Goal: Transaction & Acquisition: Obtain resource

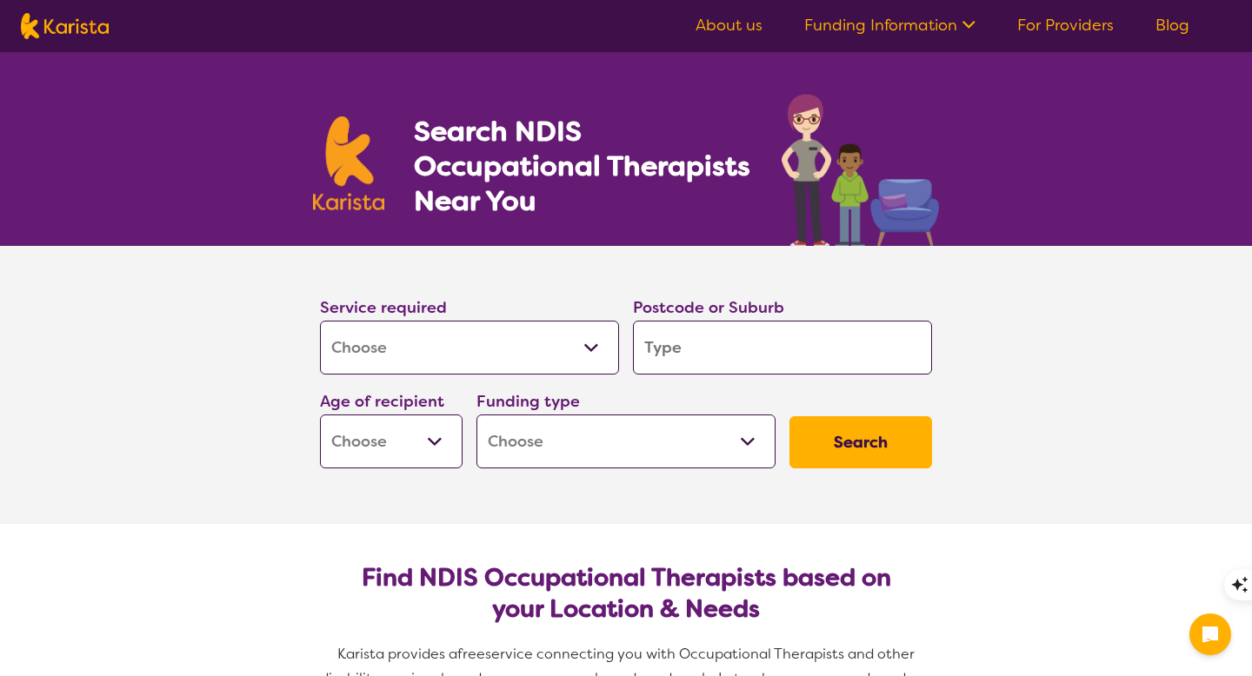
select select "[MEDICAL_DATA]"
click at [716, 355] on input "search" at bounding box center [782, 348] width 299 height 54
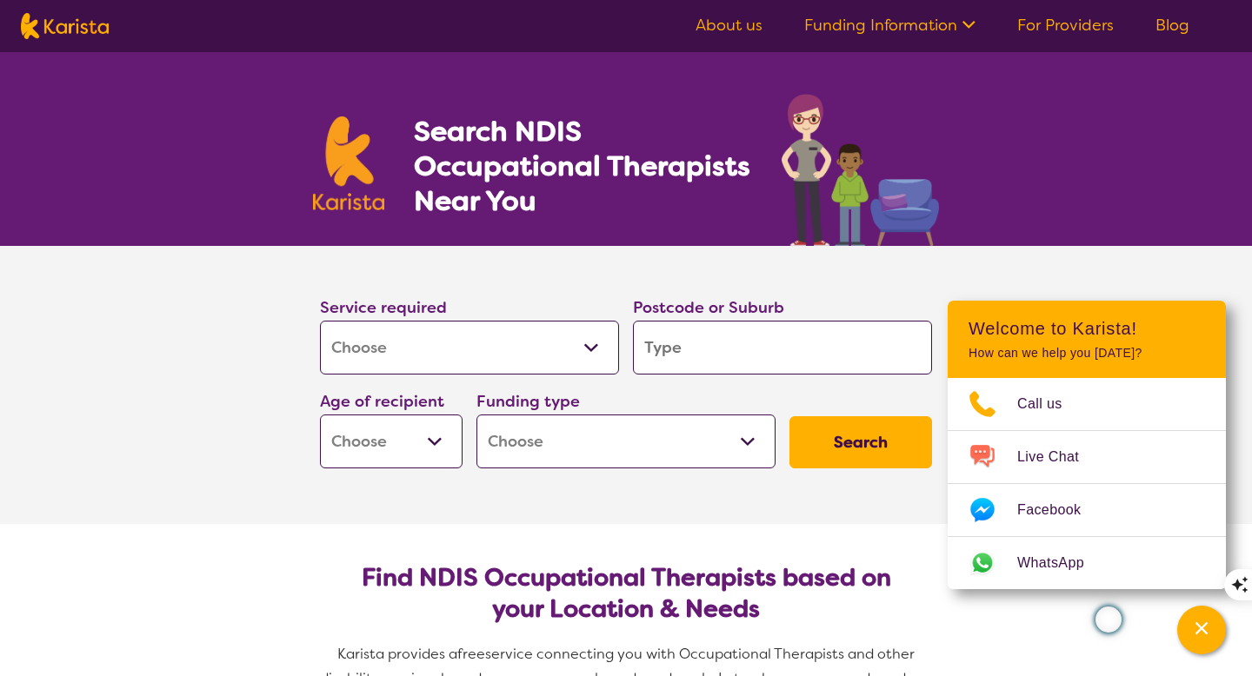
type input "2"
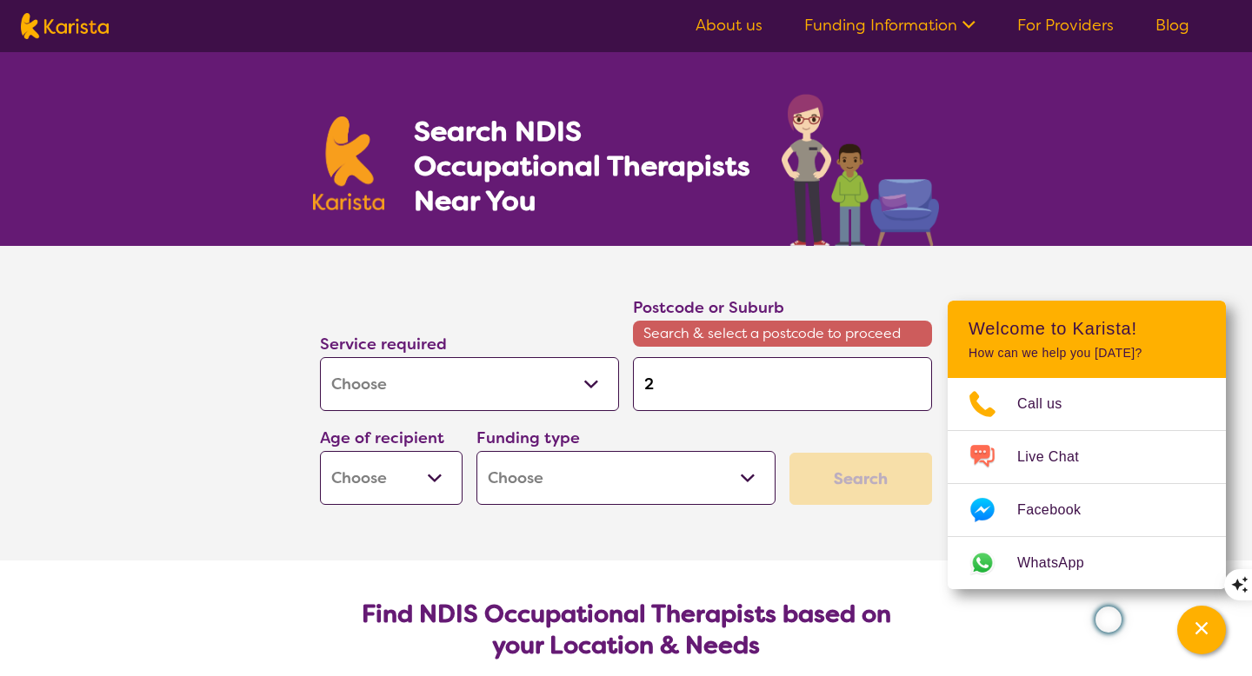
type input "27"
type input "275"
type input "2753"
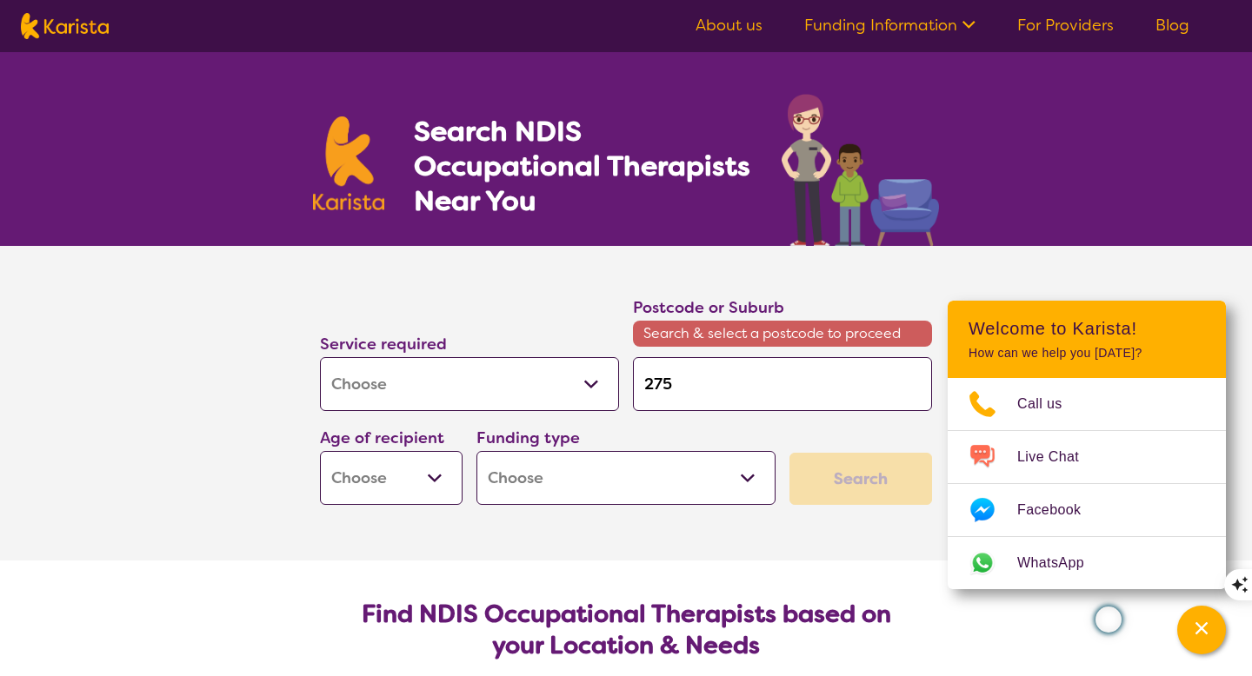
type input "2753"
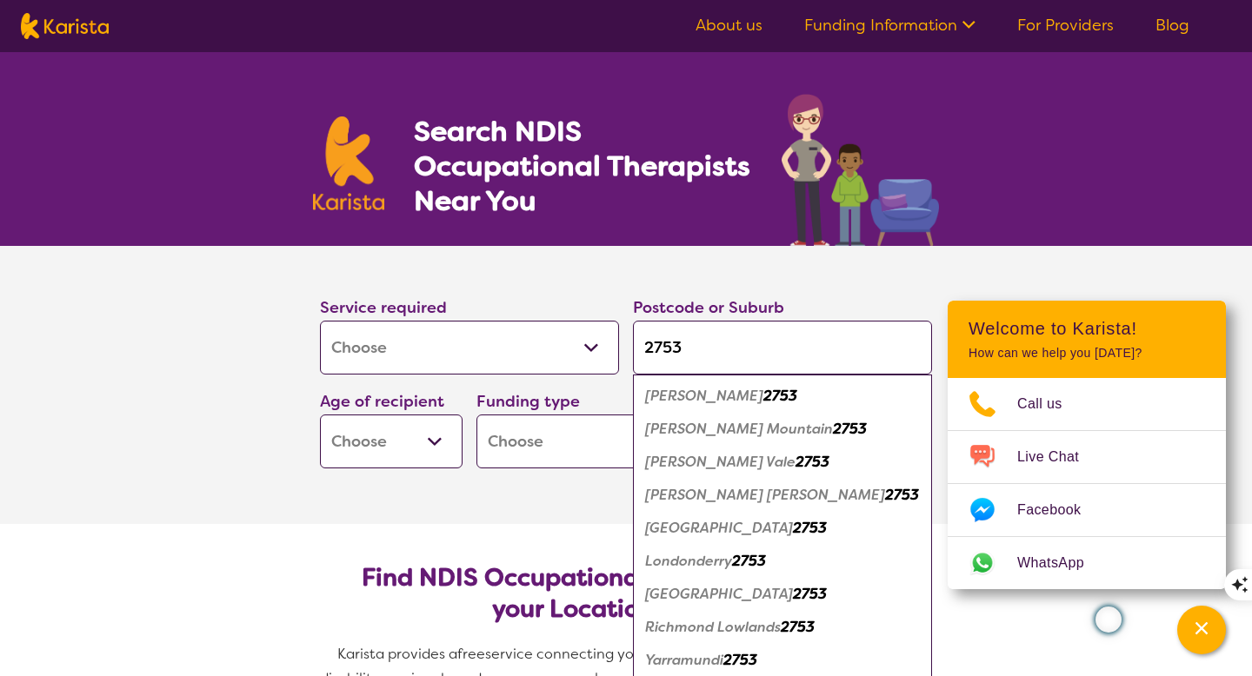
scroll to position [26, 0]
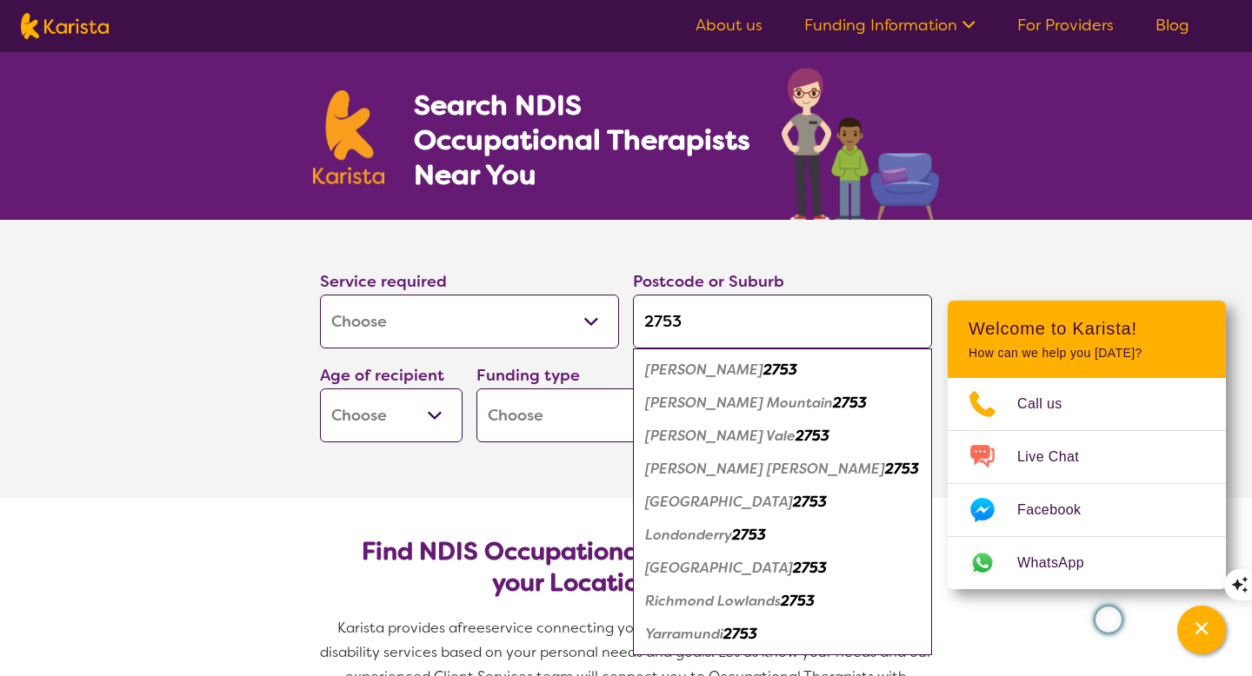
type input "2753"
click at [700, 563] on em "[GEOGRAPHIC_DATA]" at bounding box center [719, 568] width 148 height 18
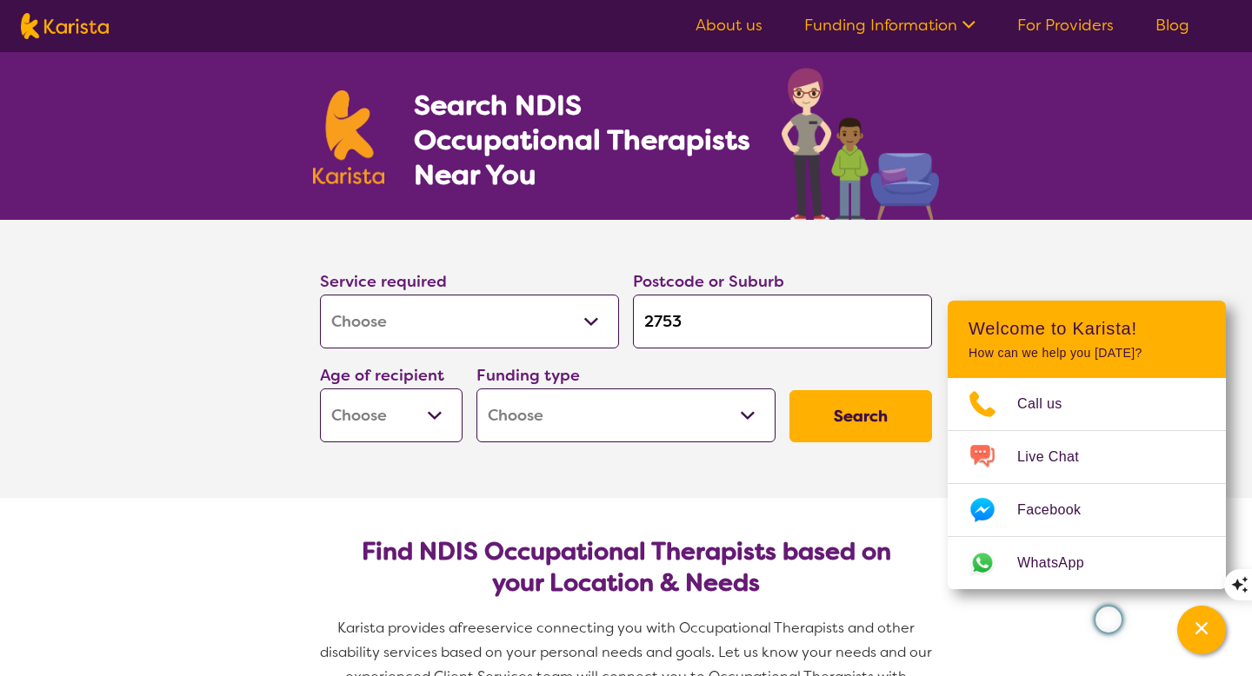
click at [427, 412] on select "Early Childhood - 0 to 9 Child - 10 to 11 Adolescent - 12 to 17 Adult - 18 to 6…" at bounding box center [391, 416] width 143 height 54
select select "EC"
click at [320, 389] on select "Early Childhood - 0 to 9 Child - 10 to 11 Adolescent - 12 to 17 Adult - 18 to 6…" at bounding box center [391, 416] width 143 height 54
select select "EC"
click at [560, 420] on select "Home Care Package (HCP) National Disability Insurance Scheme (NDIS) I don't know" at bounding box center [625, 416] width 299 height 54
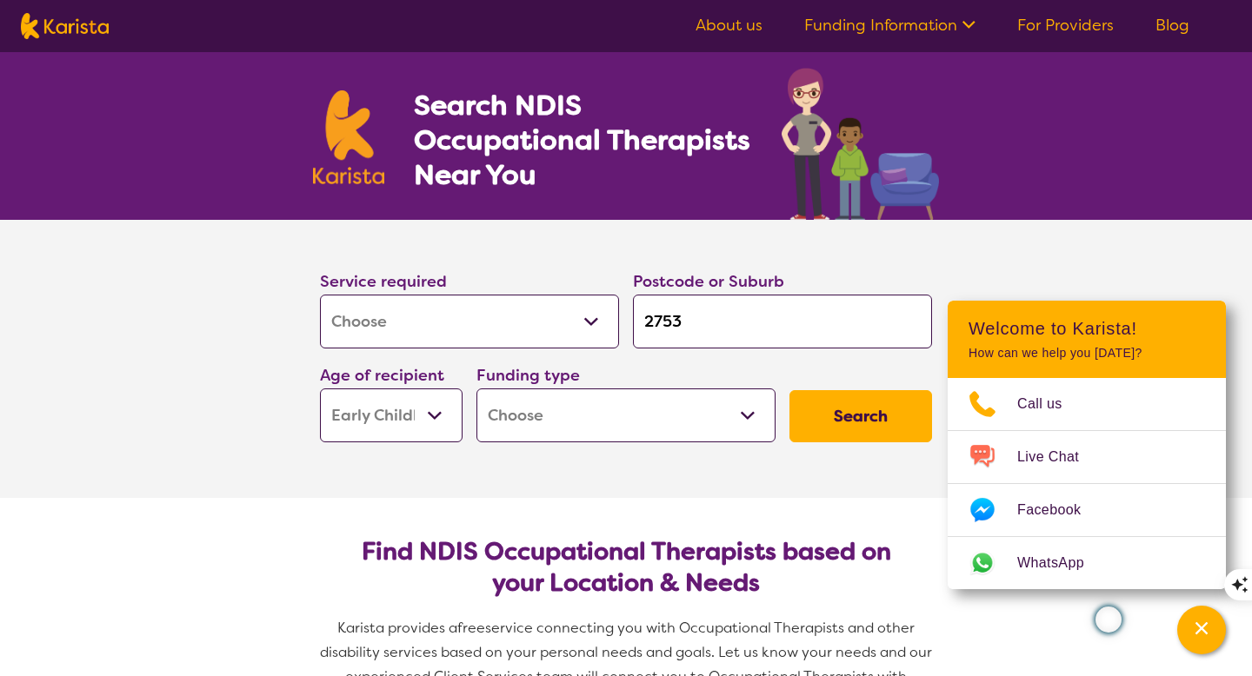
select select "NDIS"
click at [476, 389] on select "Home Care Package (HCP) National Disability Insurance Scheme (NDIS) I don't know" at bounding box center [625, 416] width 299 height 54
select select "NDIS"
click at [868, 409] on button "Search" at bounding box center [860, 416] width 143 height 52
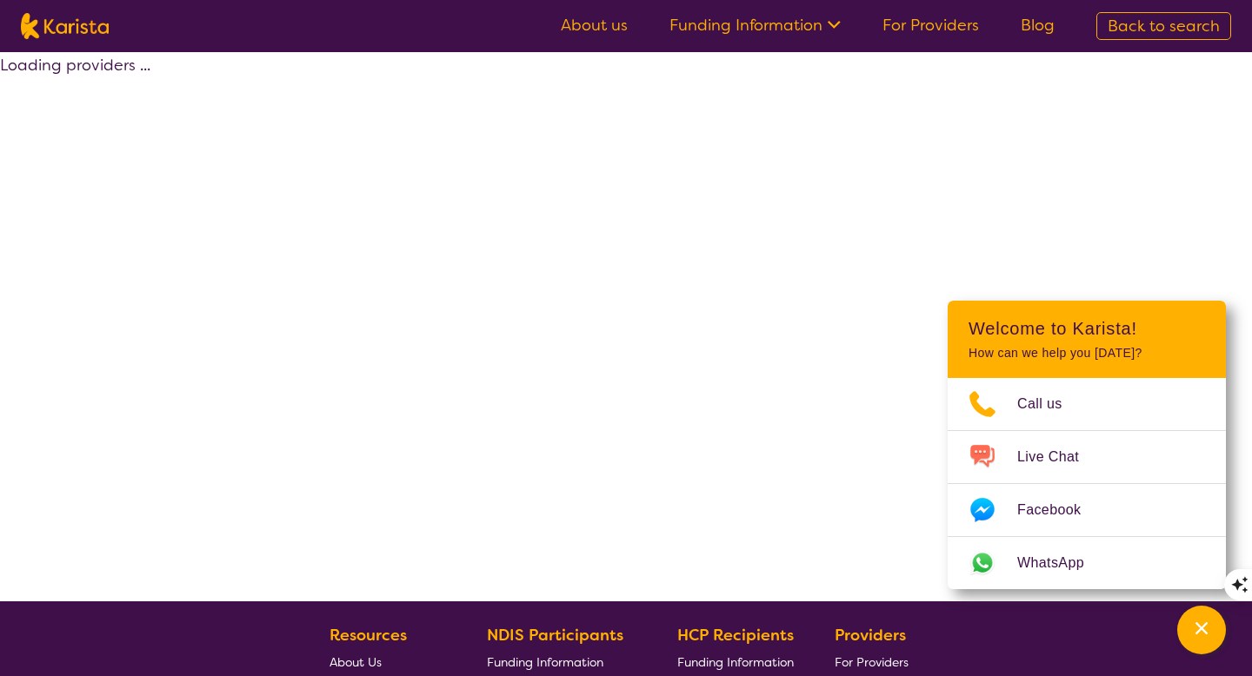
select select "by_score"
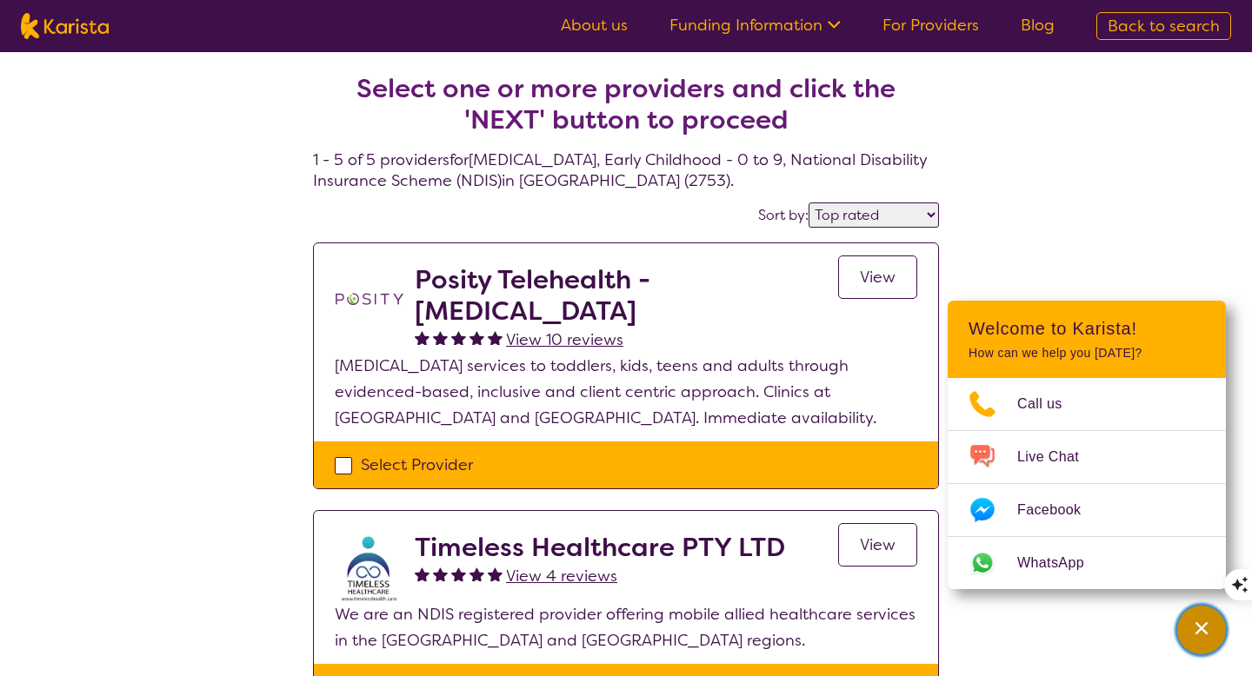
click at [1197, 631] on icon "Channel Menu" at bounding box center [1201, 629] width 12 height 12
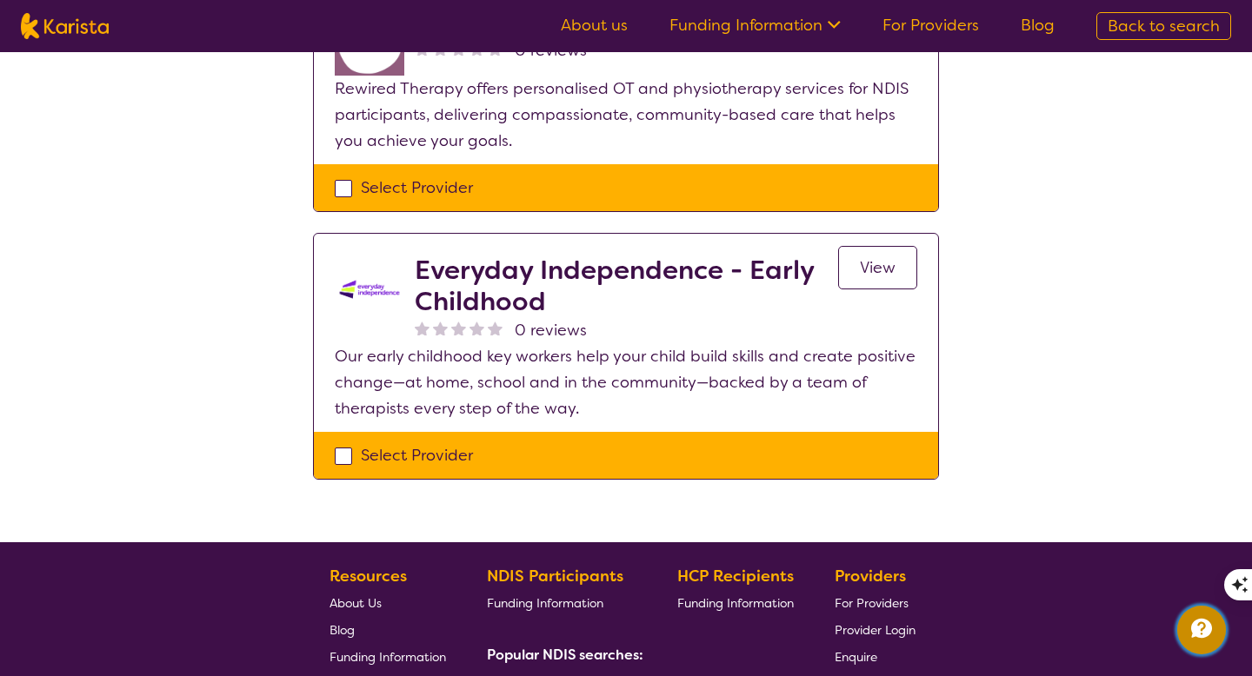
scroll to position [975, 0]
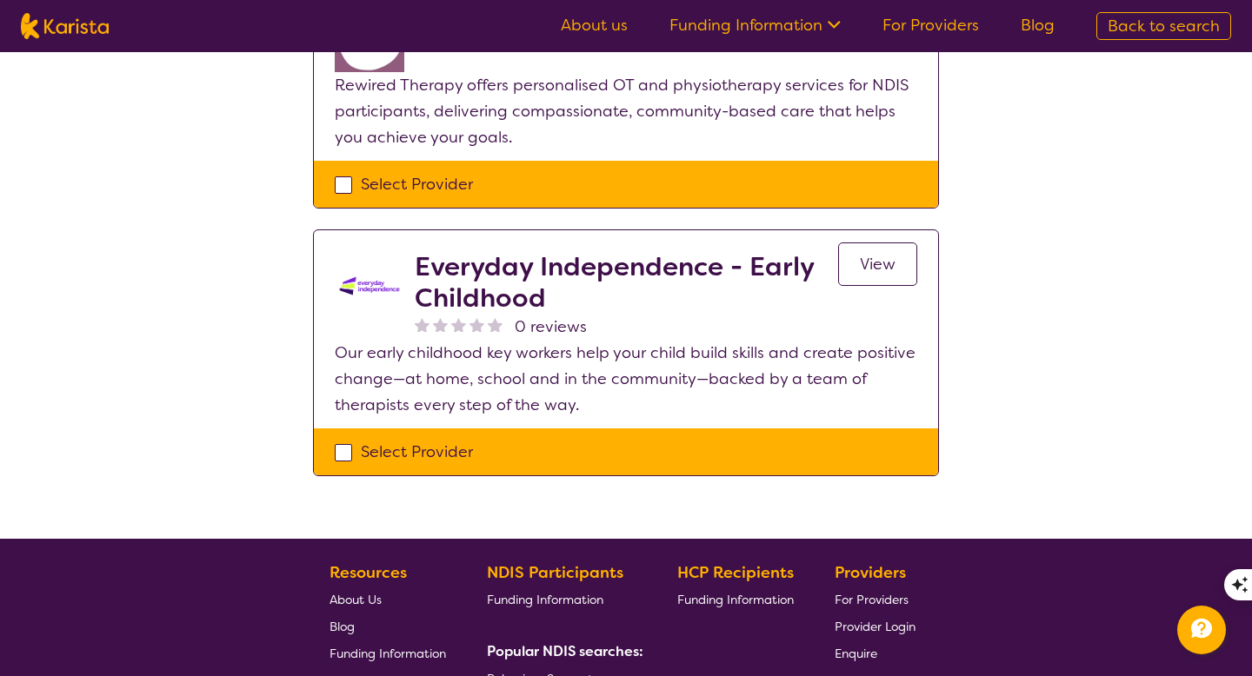
click at [872, 264] on span "View" at bounding box center [878, 264] width 36 height 21
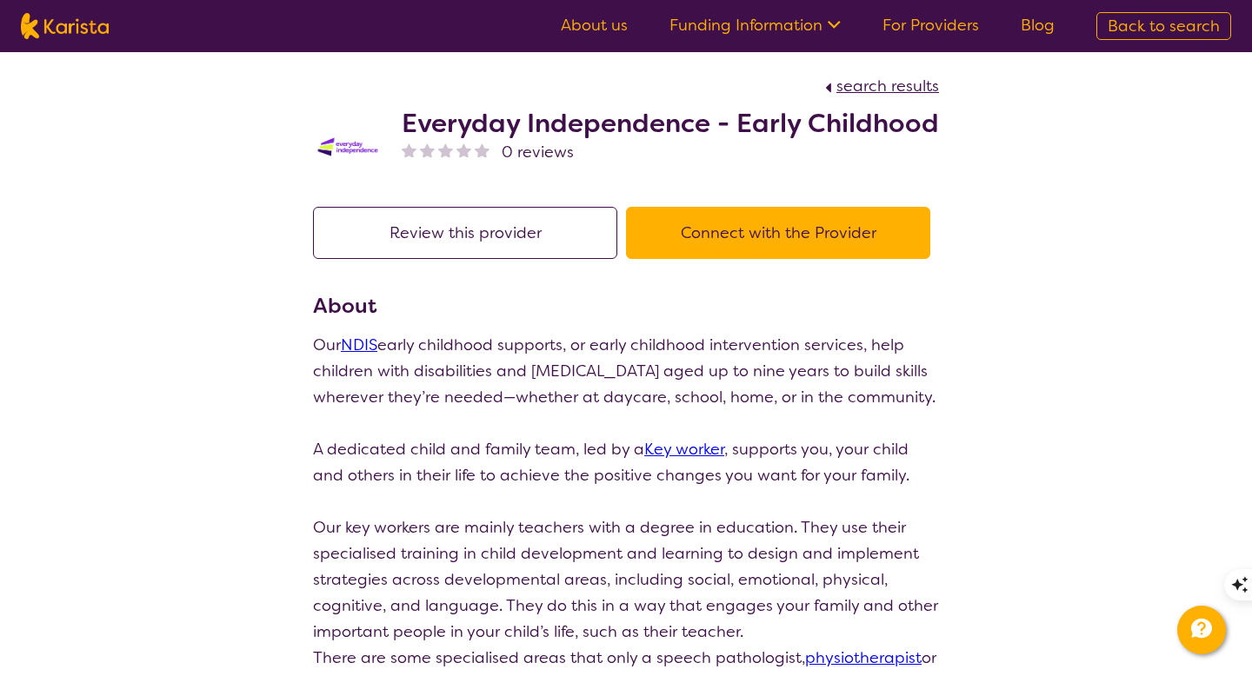
scroll to position [346, 0]
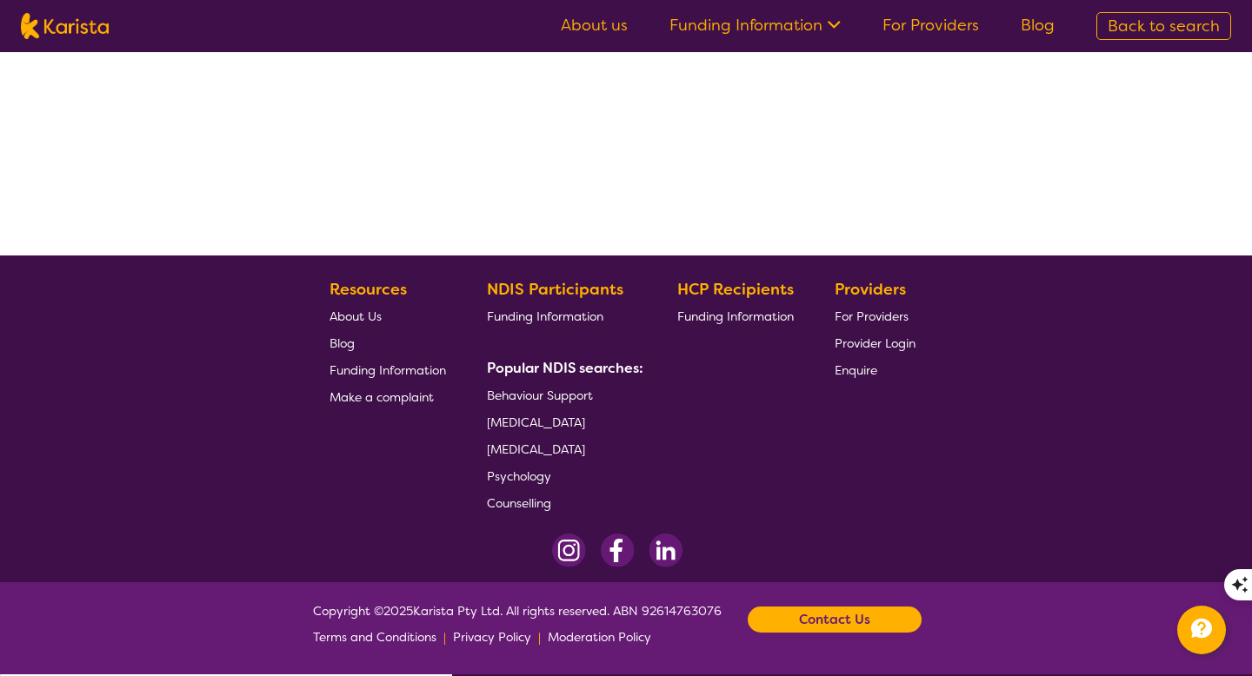
select select "by_score"
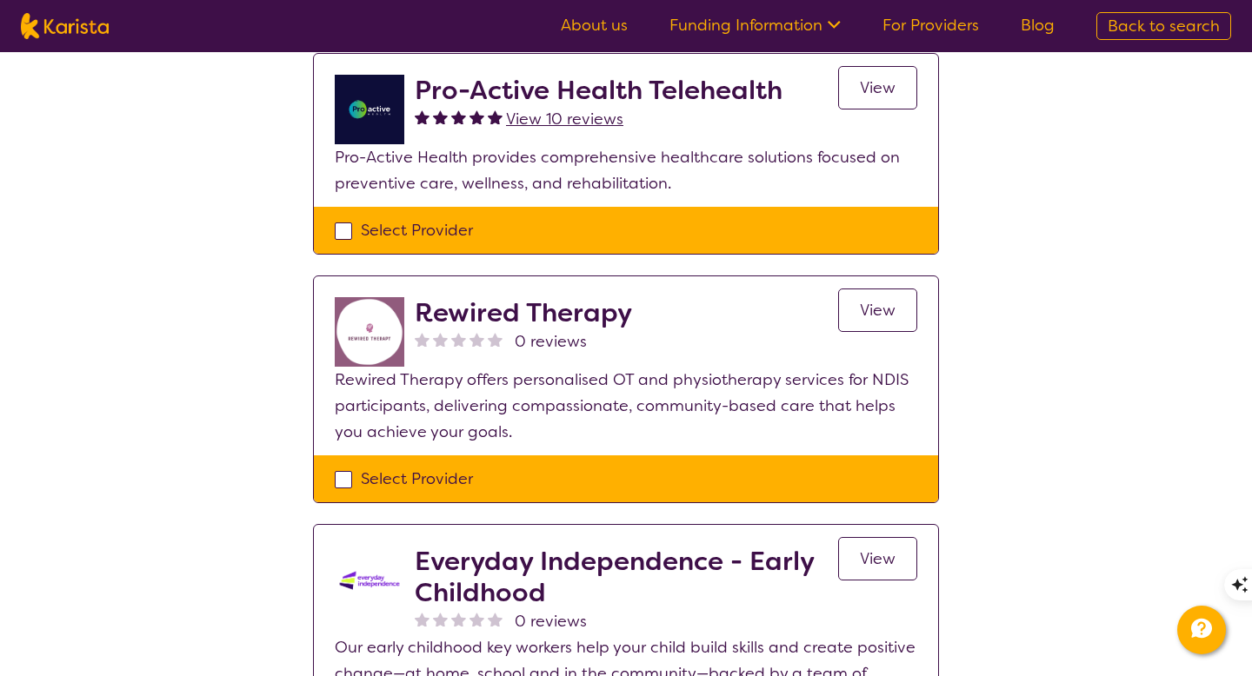
scroll to position [679, 0]
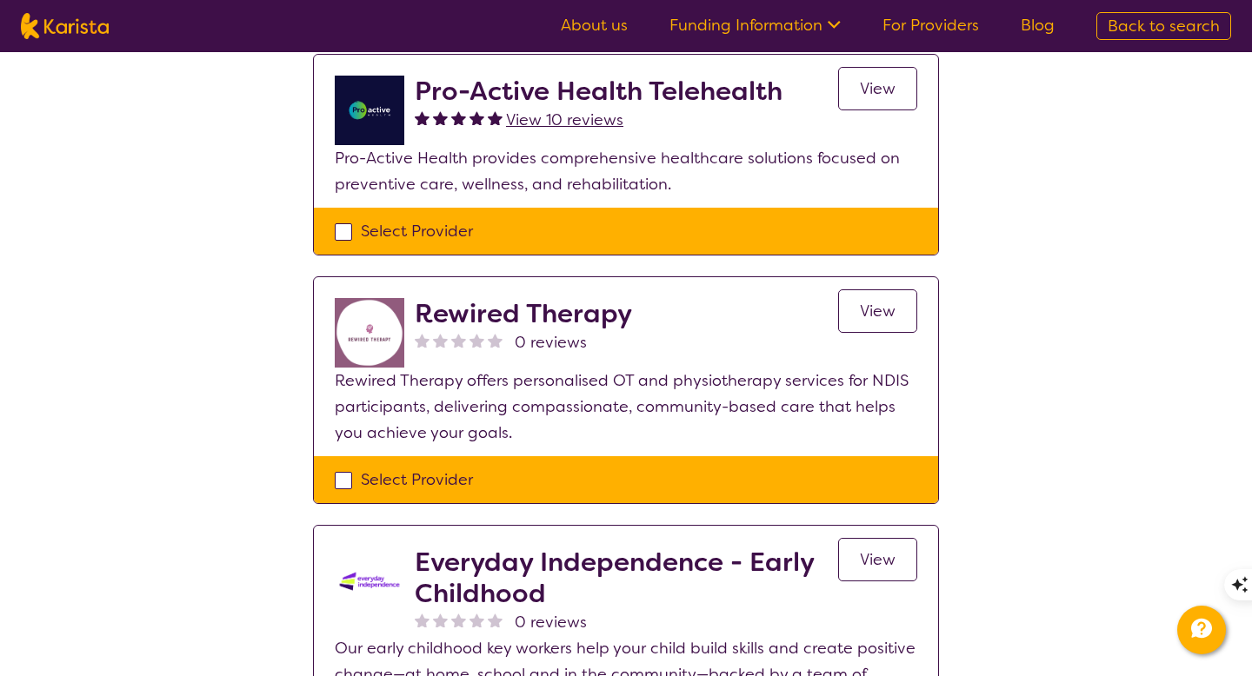
click at [882, 305] on span "View" at bounding box center [878, 311] width 36 height 21
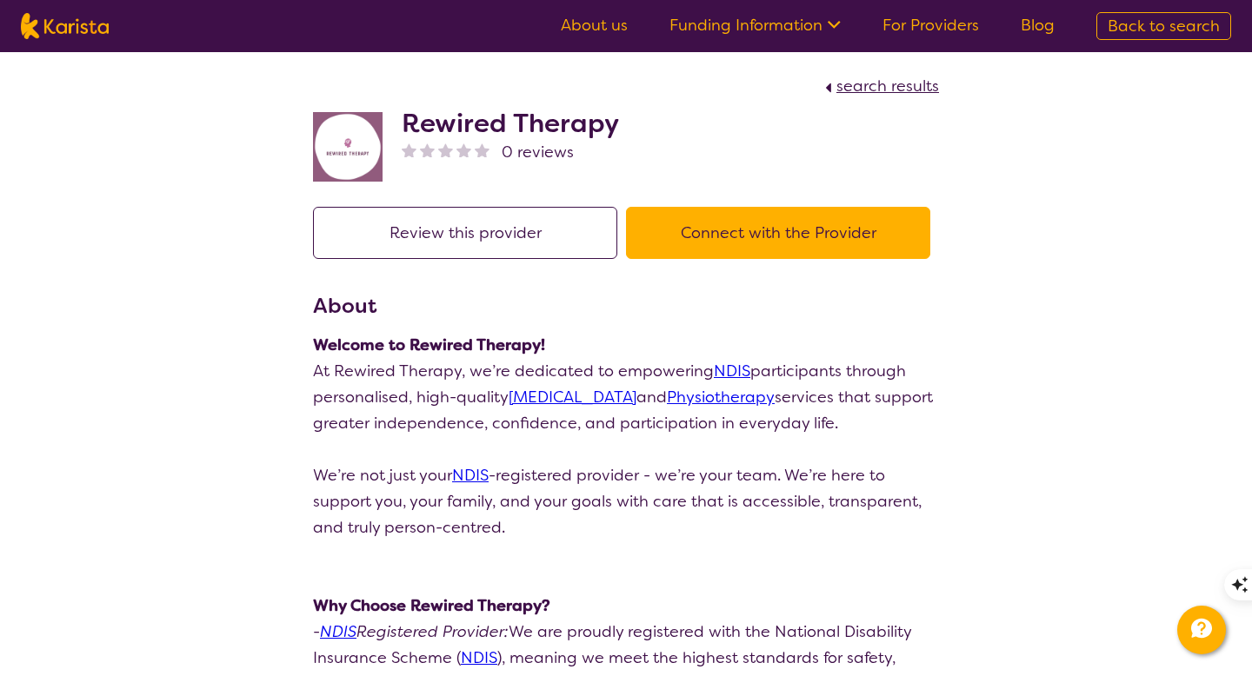
click at [834, 19] on icon at bounding box center [831, 23] width 18 height 18
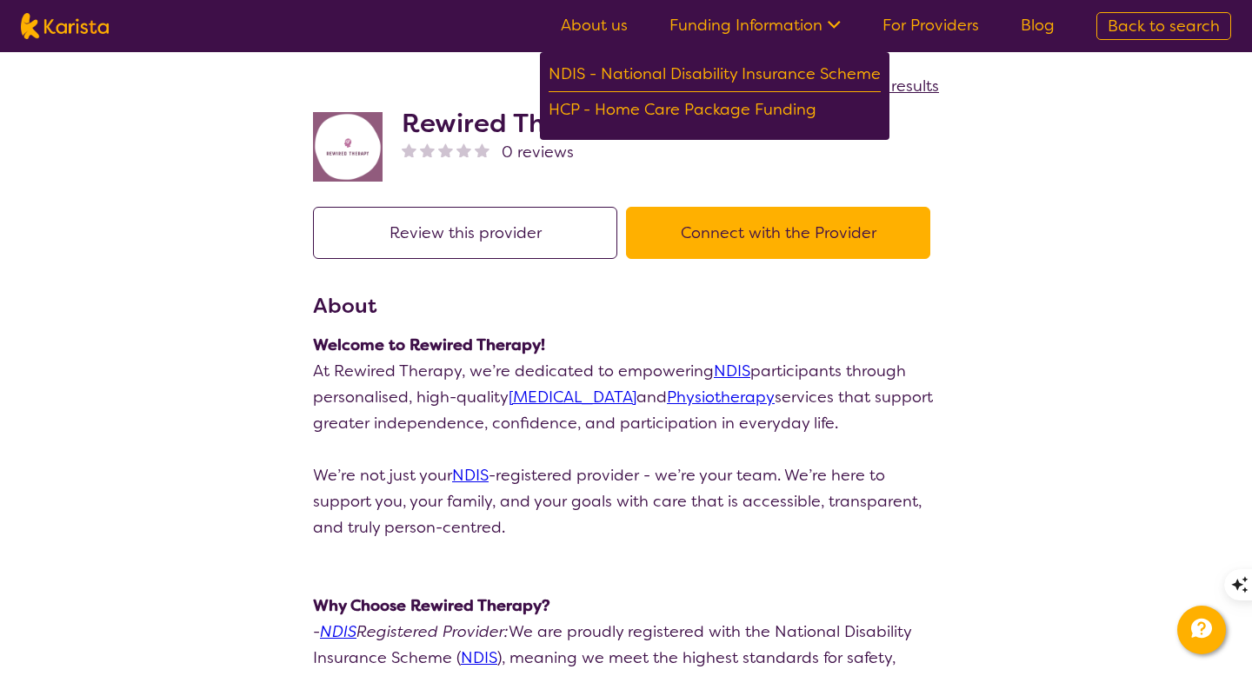
click at [836, 23] on icon at bounding box center [831, 23] width 18 height 18
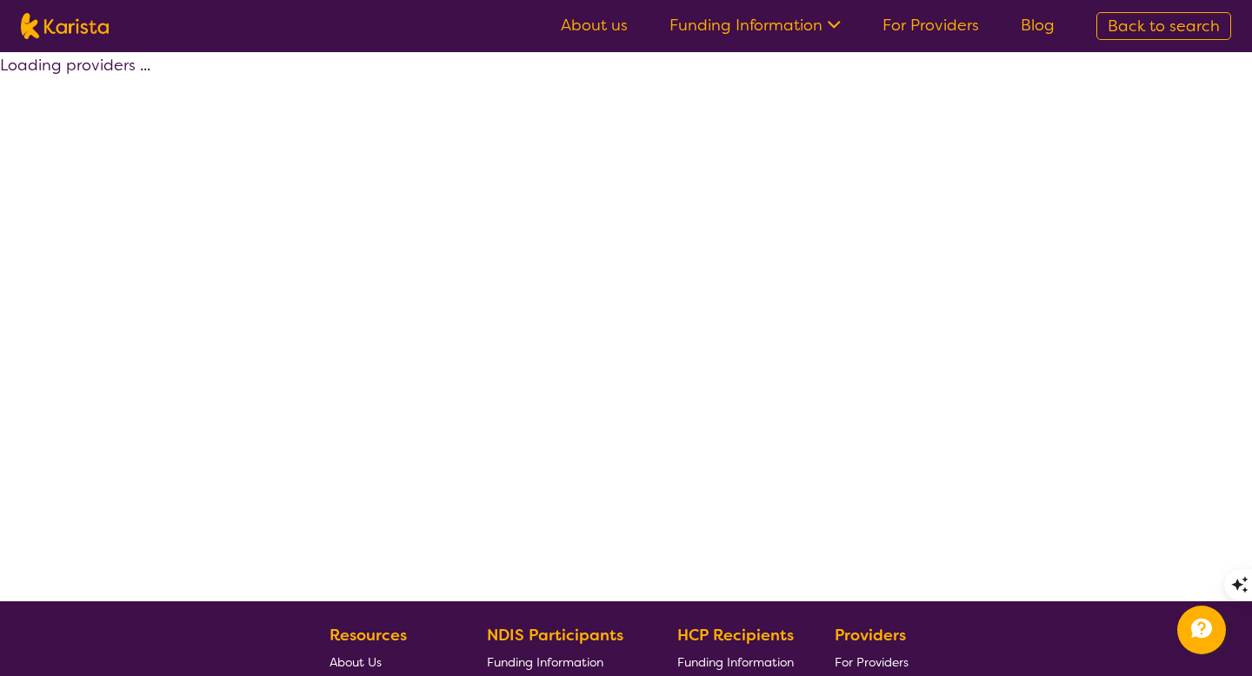
scroll to position [346, 0]
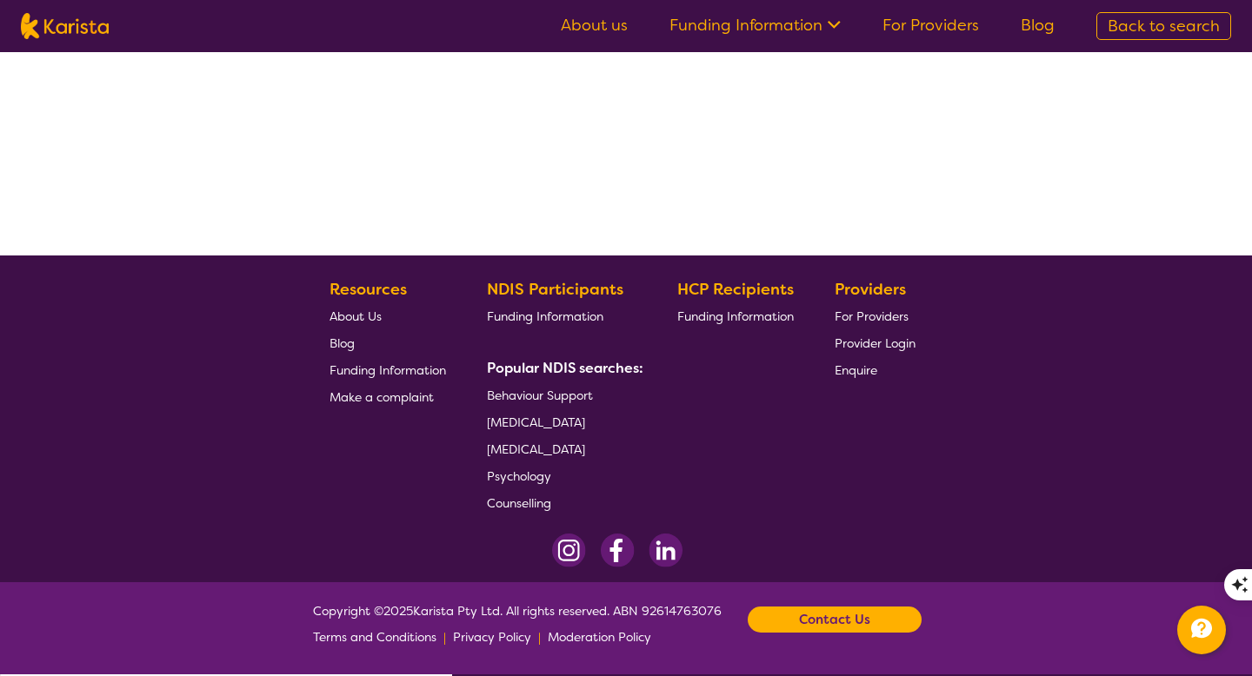
select select "by_score"
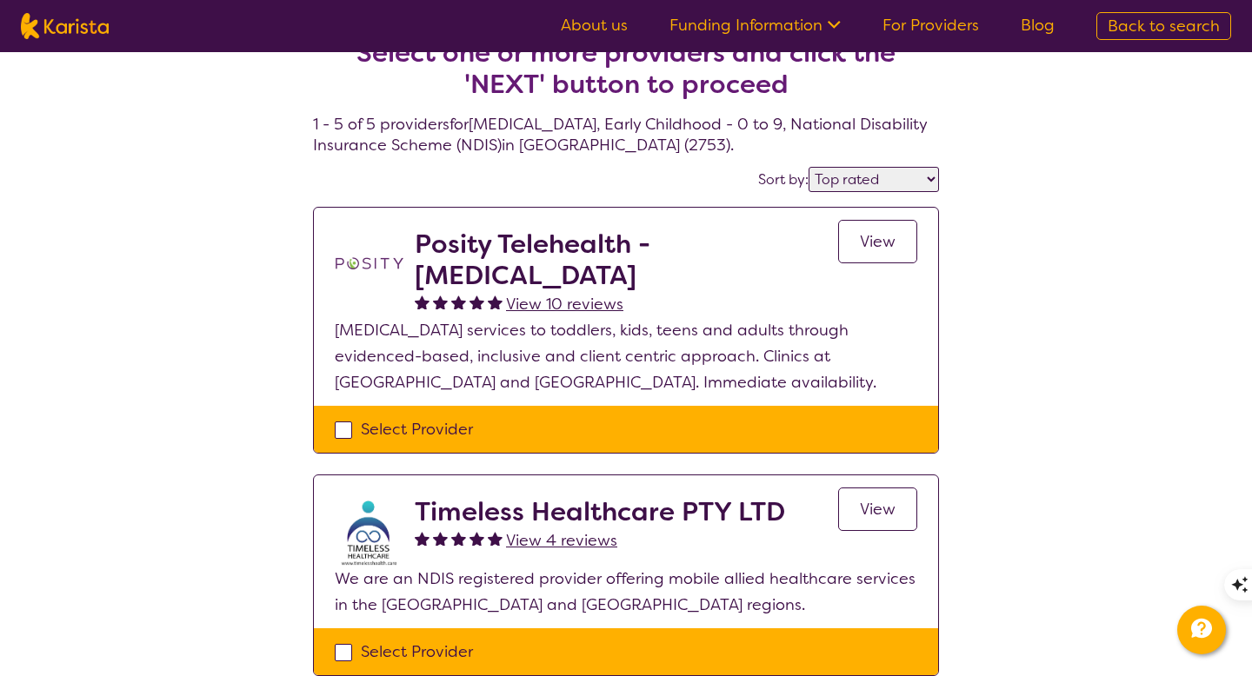
scroll to position [0, 0]
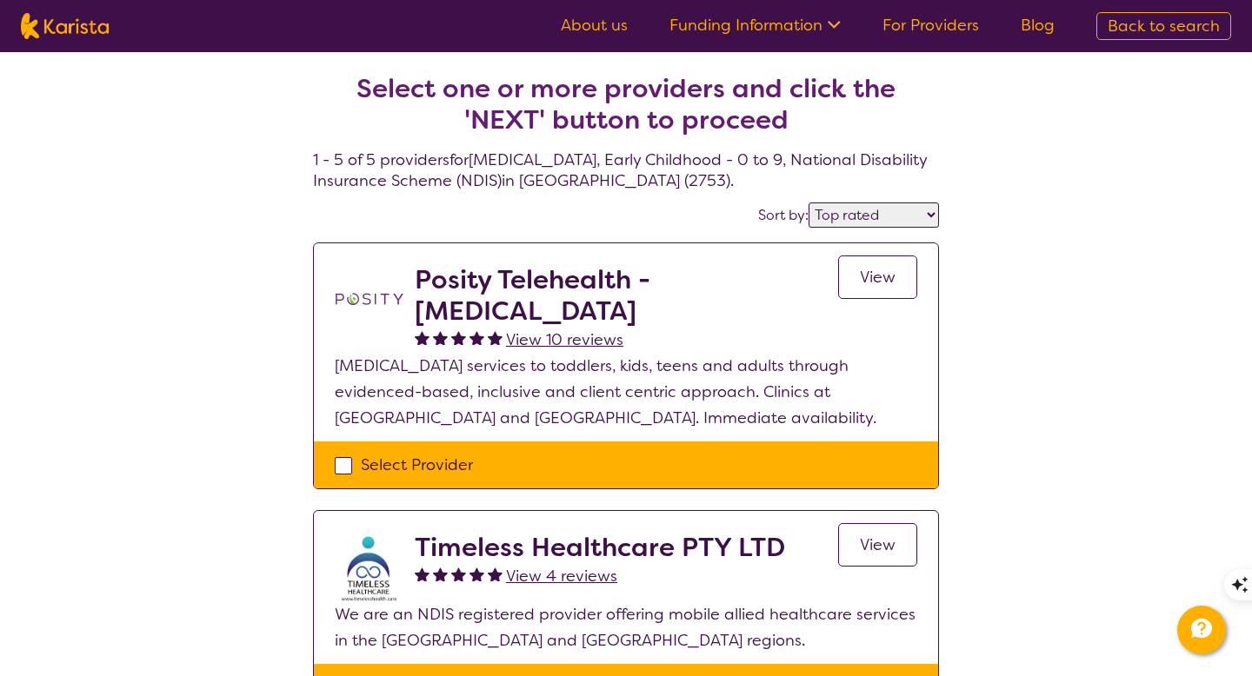
click at [867, 276] on span "View" at bounding box center [878, 277] width 36 height 21
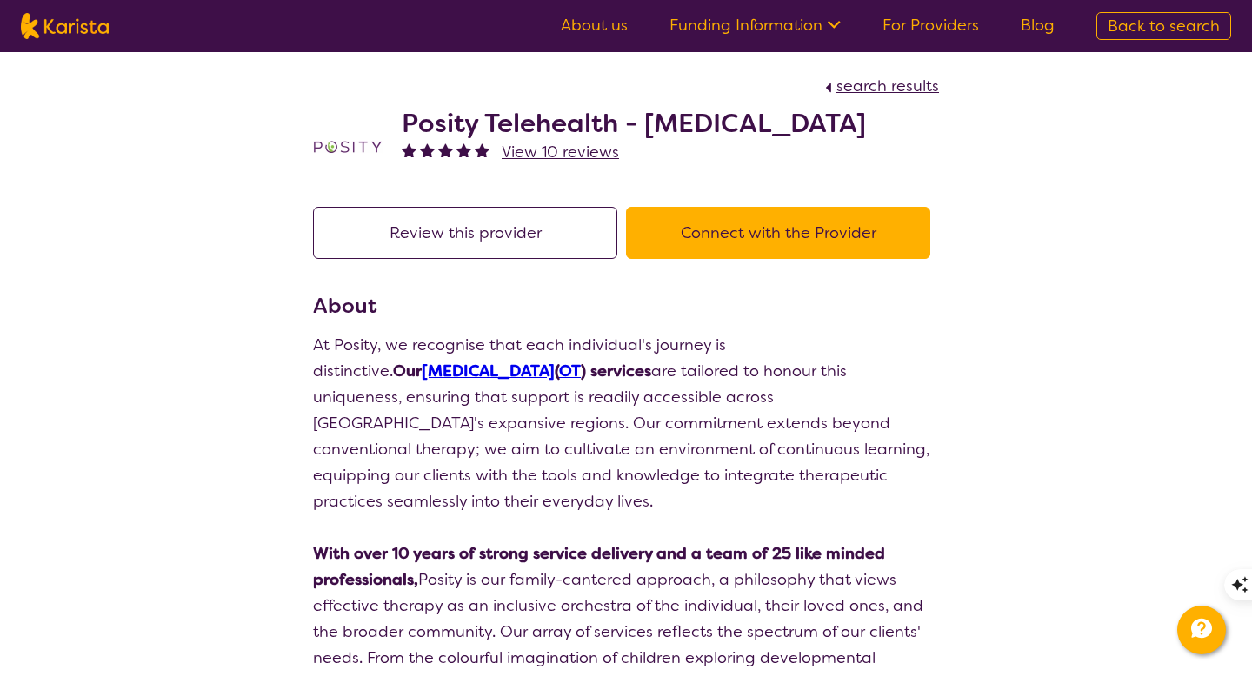
select select "by_score"
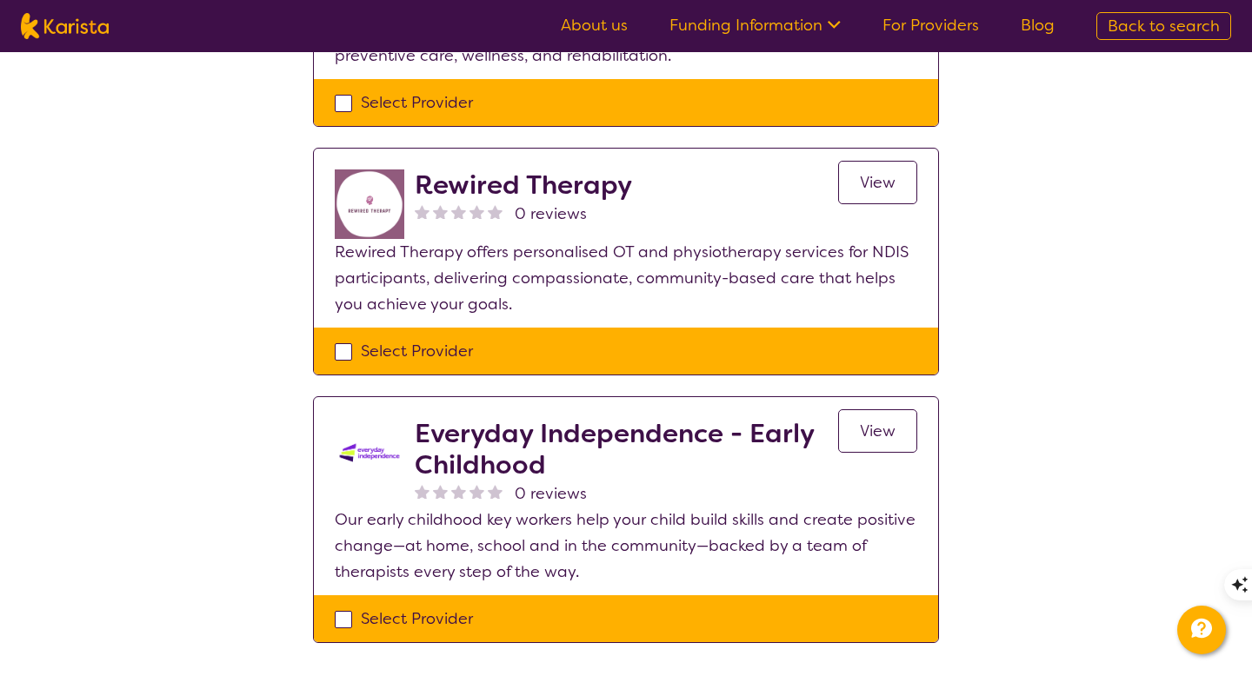
scroll to position [802, 0]
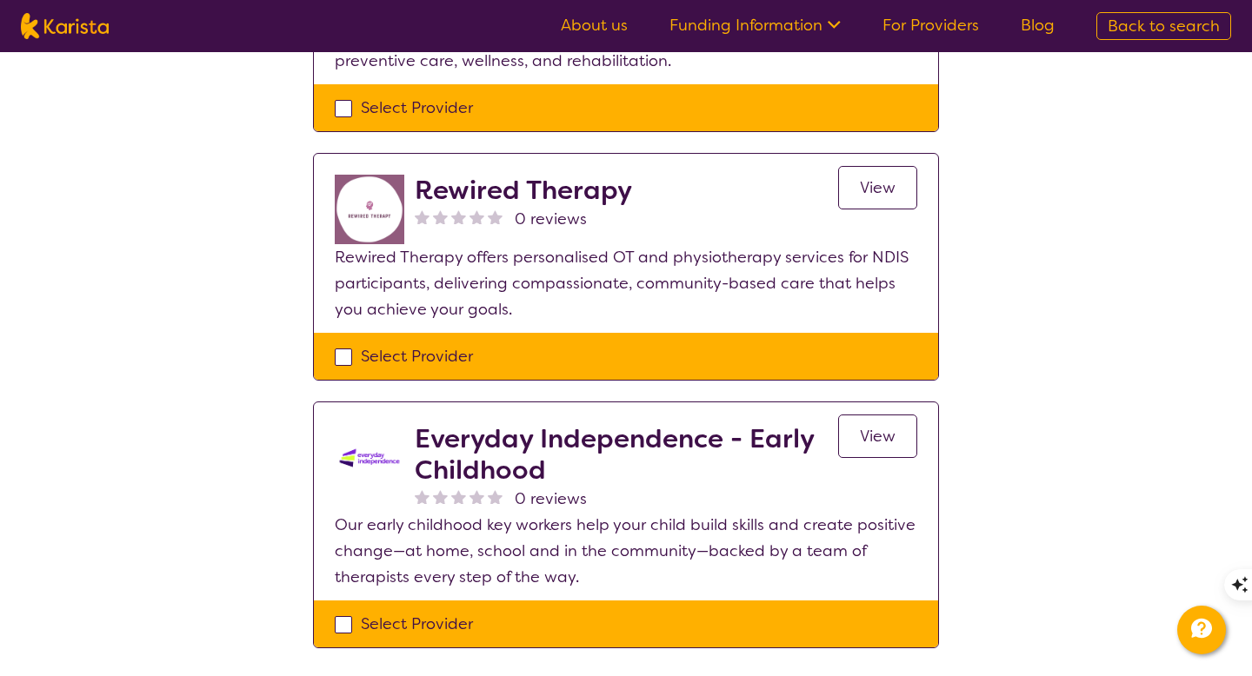
click at [341, 360] on div "Select Provider" at bounding box center [626, 356] width 583 height 26
checkbox input "true"
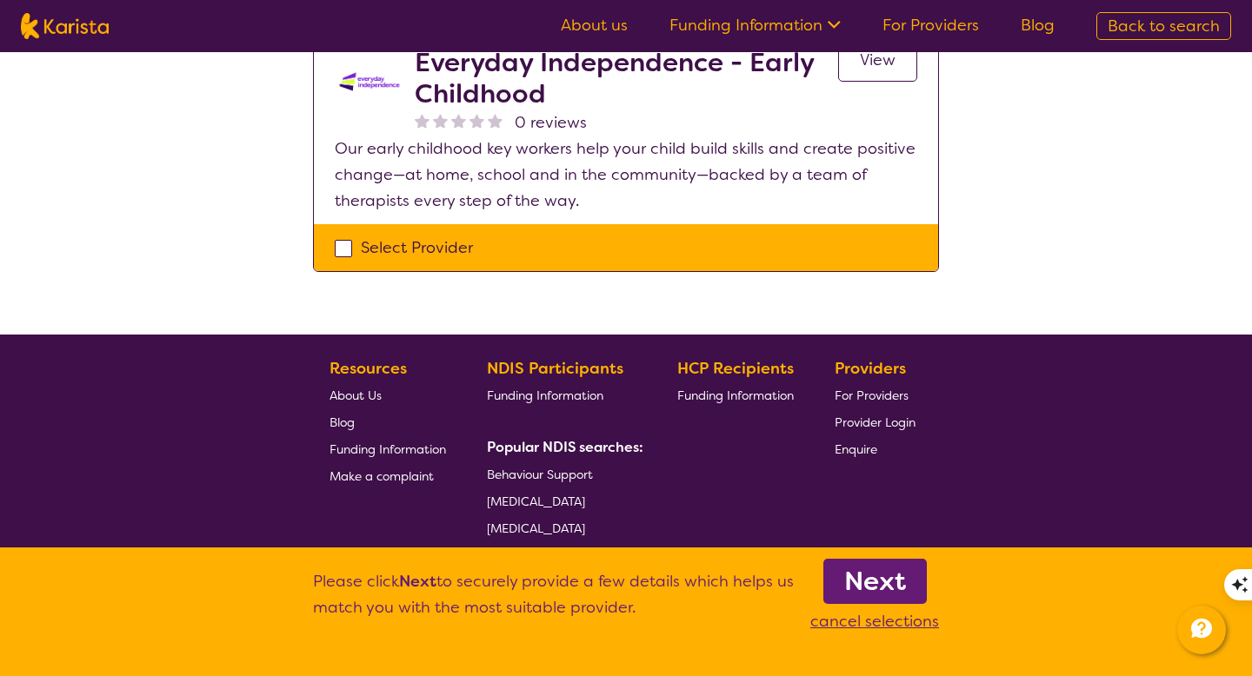
scroll to position [1190, 0]
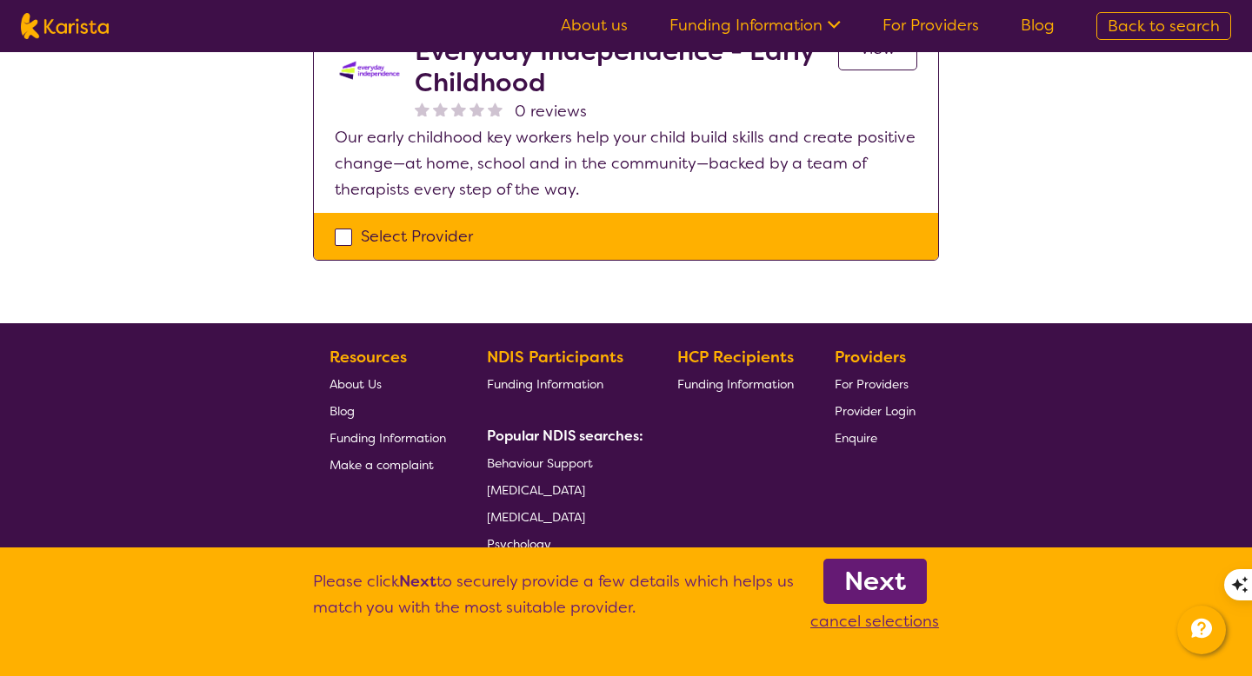
click at [343, 241] on div "Select Provider" at bounding box center [626, 236] width 583 height 26
checkbox input "true"
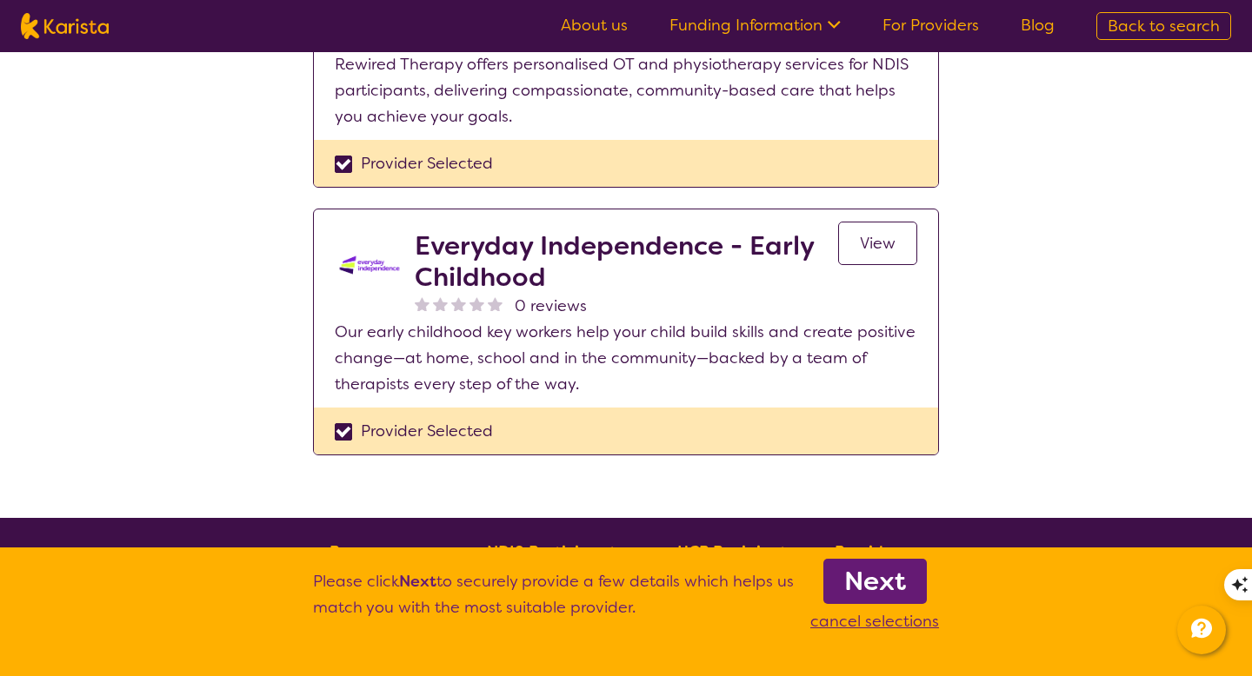
scroll to position [1033, 0]
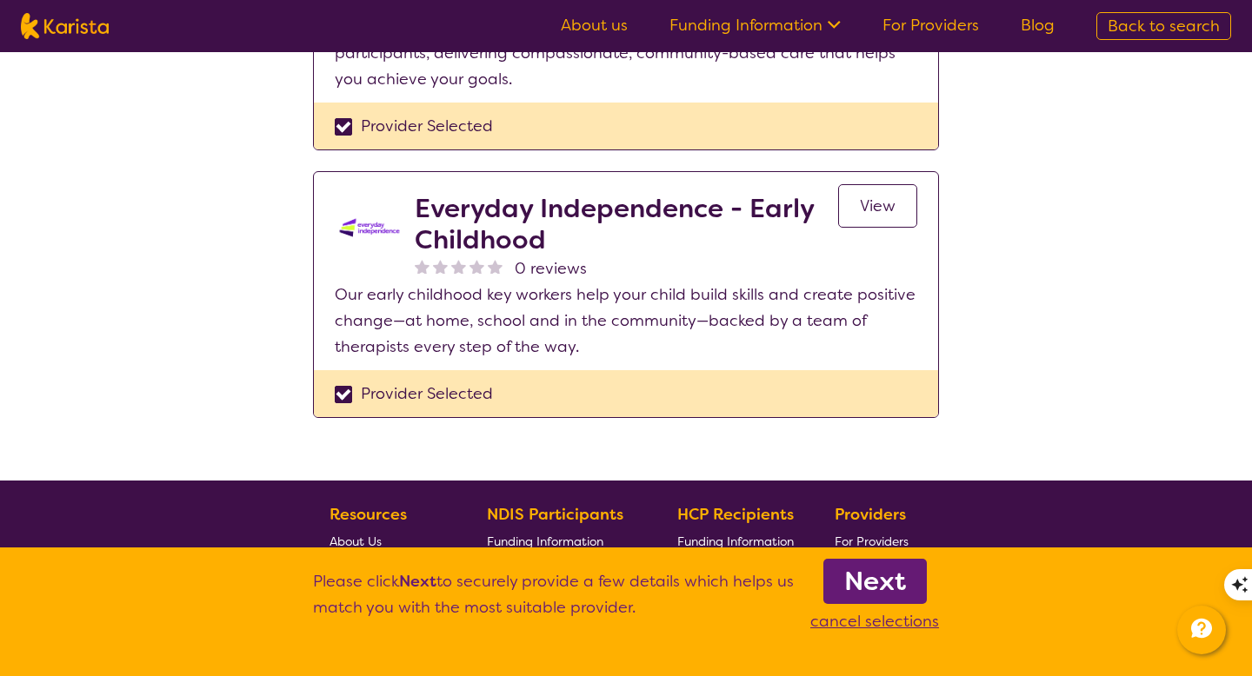
click at [881, 577] on b "Next" at bounding box center [875, 581] width 62 height 35
